Goal: Find specific page/section

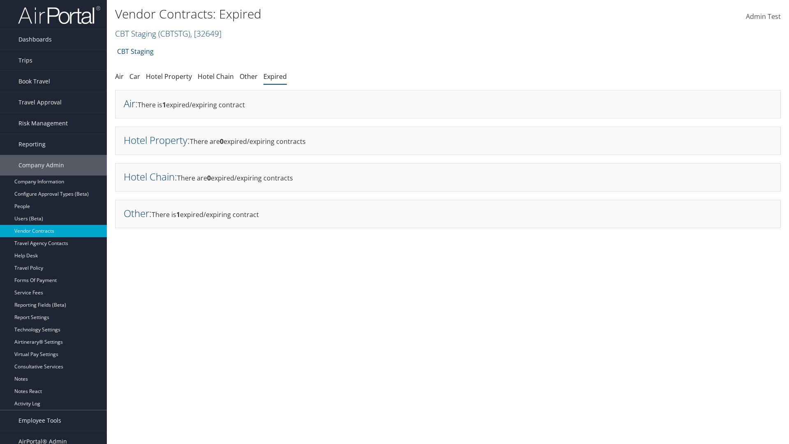
click at [129, 103] on link "Air" at bounding box center [130, 104] width 12 height 14
click at [155, 140] on link "Hotel Property" at bounding box center [156, 140] width 64 height 14
click at [149, 176] on link "Hotel Chain" at bounding box center [149, 177] width 51 height 14
